Goal: Browse casually: Explore the website without a specific task or goal

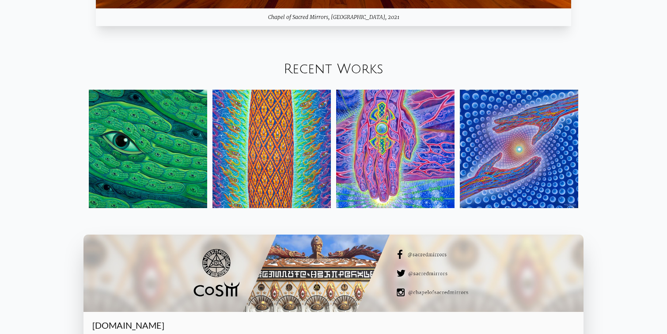
scroll to position [1064, 0]
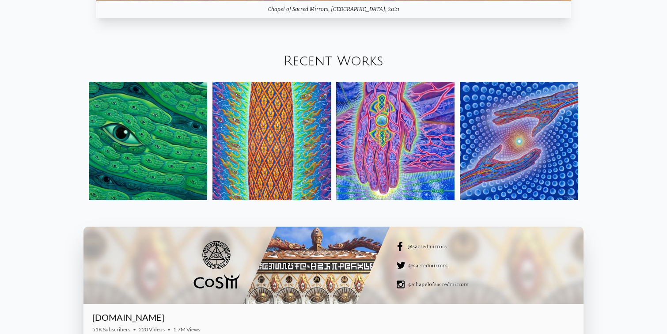
click at [175, 128] on img at bounding box center [148, 141] width 118 height 118
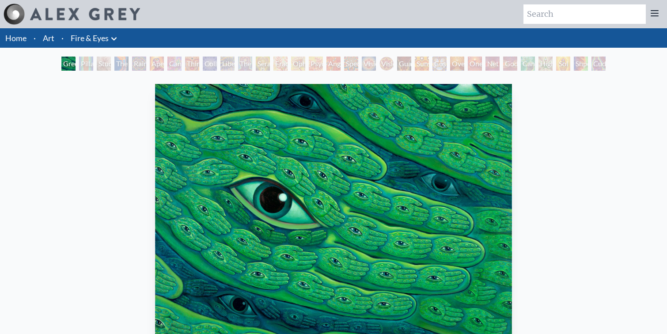
scroll to position [126, 0]
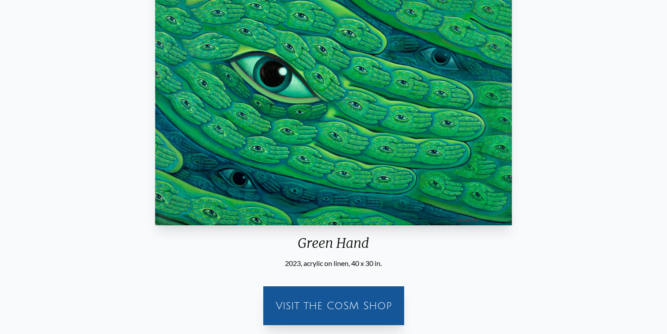
click at [315, 307] on div "Visit the CoSM Shop" at bounding box center [334, 306] width 130 height 28
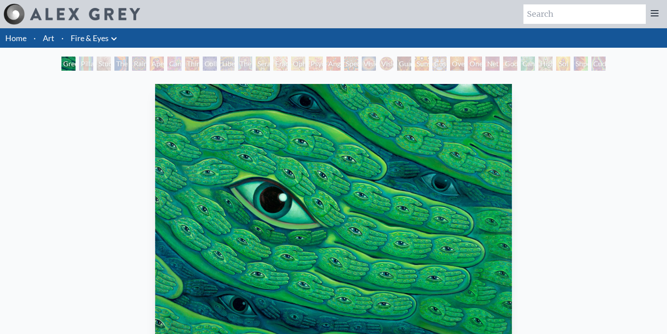
scroll to position [0, 0]
click at [146, 66] on div "Rainbow Eye Ripple" at bounding box center [139, 64] width 14 height 14
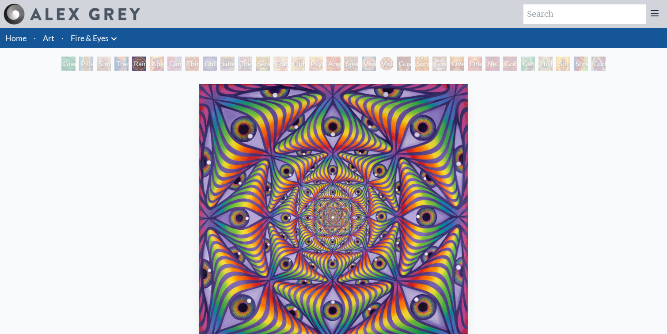
click at [194, 65] on div "Third Eye Tears of Joy" at bounding box center [192, 64] width 14 height 14
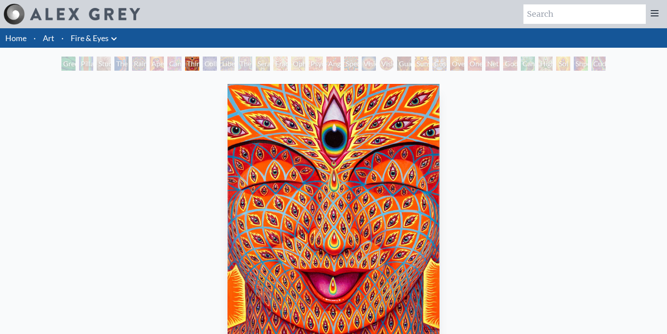
click at [285, 62] on div "Fractal Eyes" at bounding box center [280, 64] width 14 height 14
